Goal: Task Accomplishment & Management: Use online tool/utility

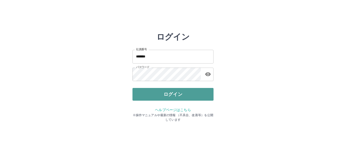
click at [185, 92] on button "ログイン" at bounding box center [173, 94] width 81 height 13
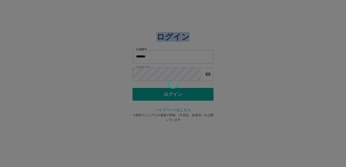
click at [186, 92] on div at bounding box center [173, 83] width 346 height 167
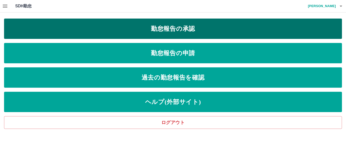
click at [182, 30] on link "勤怠報告の承認" at bounding box center [173, 29] width 338 height 20
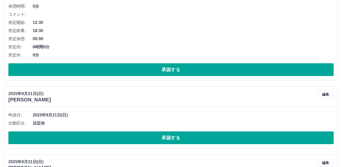
scroll to position [1090, 0]
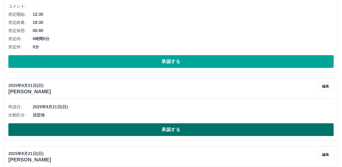
click at [137, 129] on button "承認する" at bounding box center [170, 129] width 325 height 13
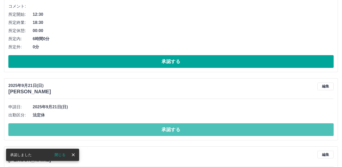
click at [137, 129] on button "承認する" at bounding box center [170, 129] width 325 height 13
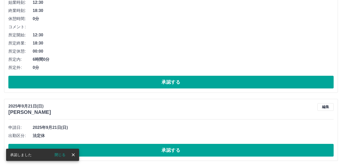
scroll to position [1070, 0]
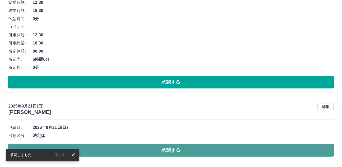
click at [135, 148] on button "承認する" at bounding box center [170, 150] width 325 height 13
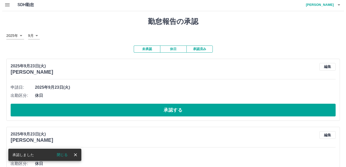
scroll to position [0, 0]
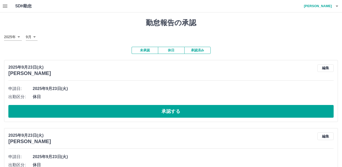
click at [326, 10] on h4 "[PERSON_NAME]" at bounding box center [316, 6] width 30 height 12
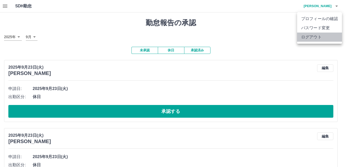
click at [323, 37] on li "ログアウト" at bounding box center [319, 36] width 45 height 9
